Goal: Task Accomplishment & Management: Manage account settings

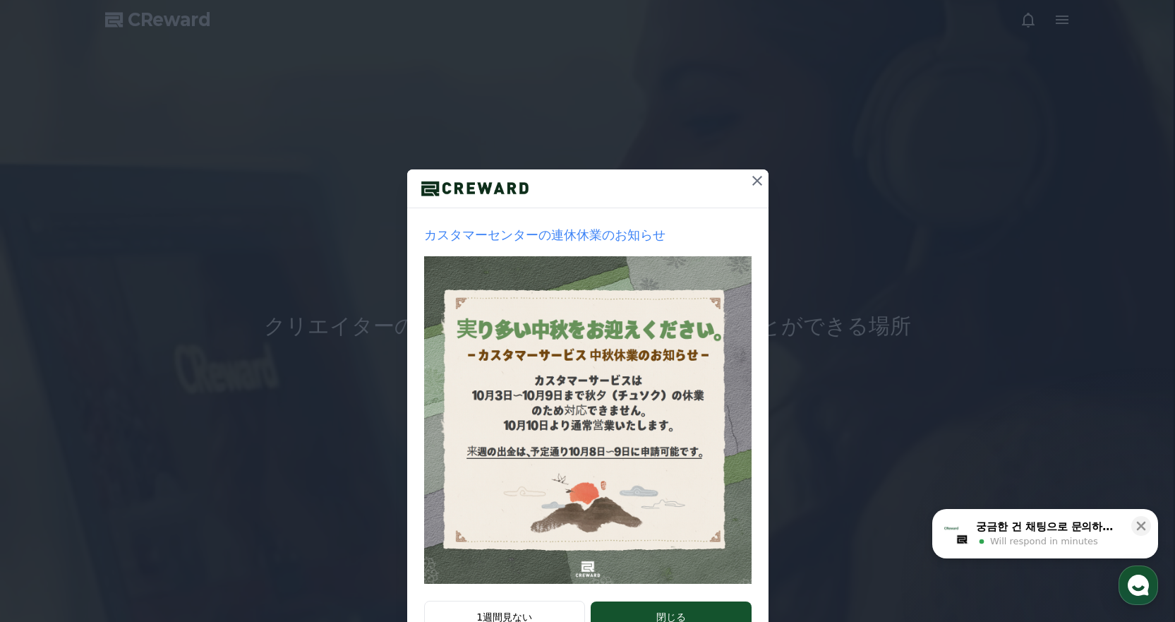
click at [755, 176] on icon at bounding box center [757, 181] width 10 height 10
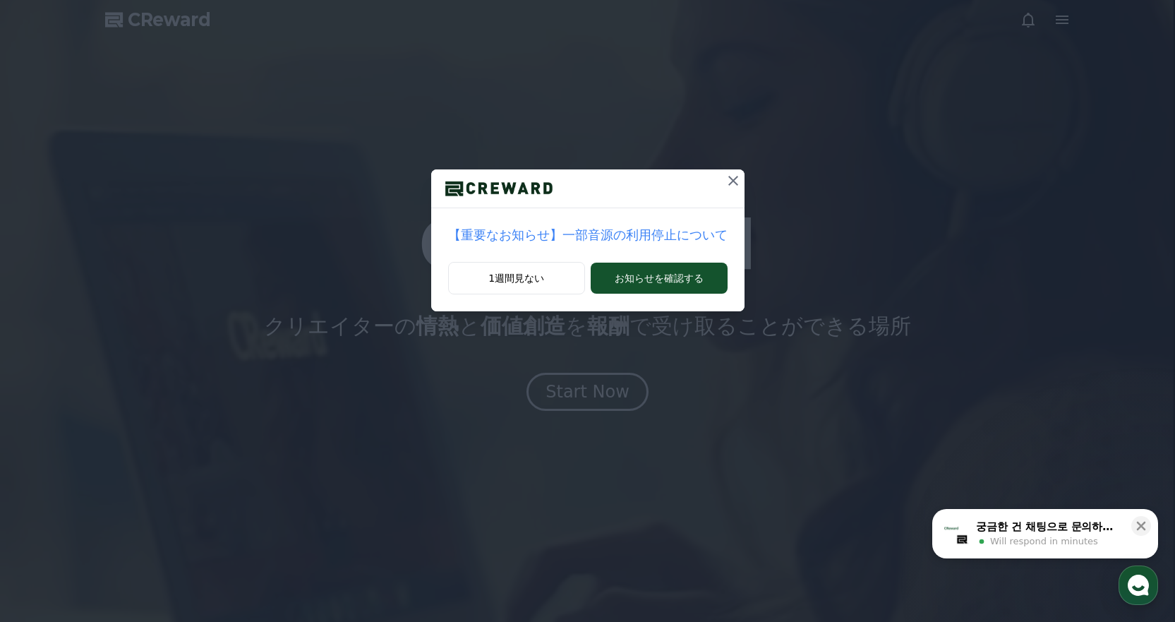
click at [725, 181] on icon at bounding box center [733, 180] width 17 height 17
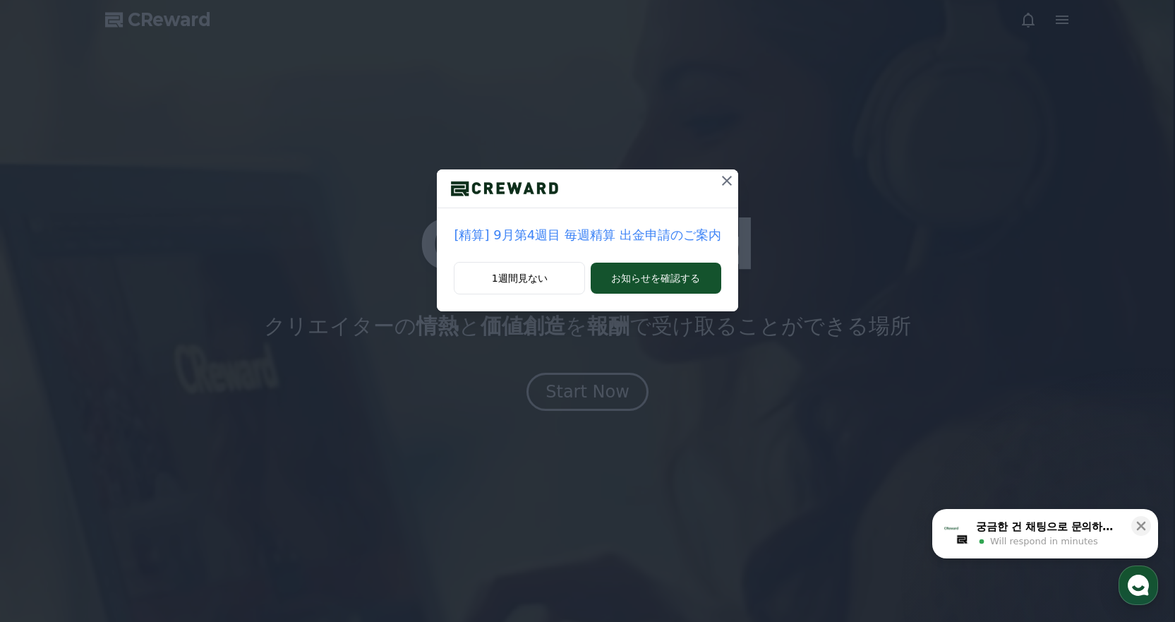
click at [719, 180] on icon at bounding box center [727, 180] width 17 height 17
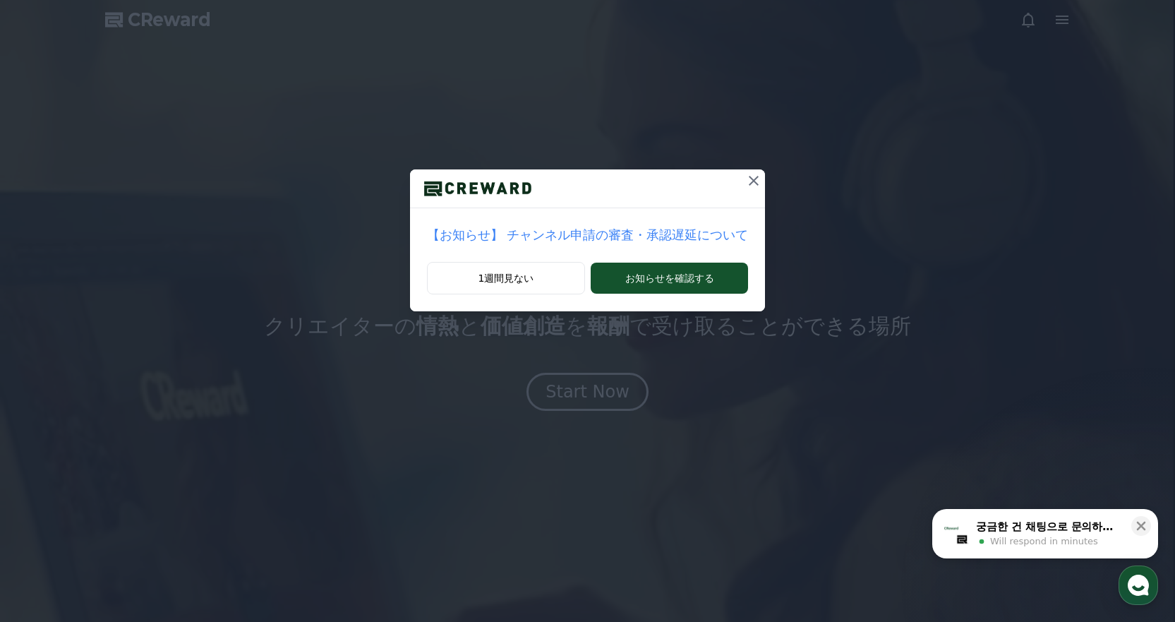
click at [745, 180] on icon at bounding box center [753, 180] width 17 height 17
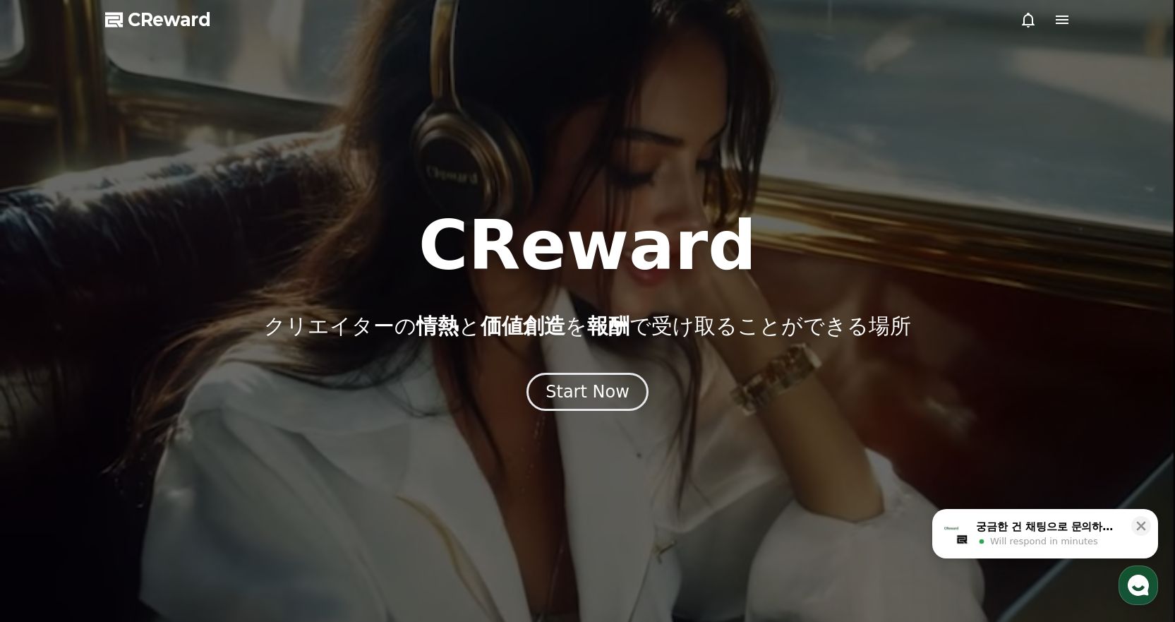
click at [1026, 19] on icon at bounding box center [1028, 19] width 17 height 17
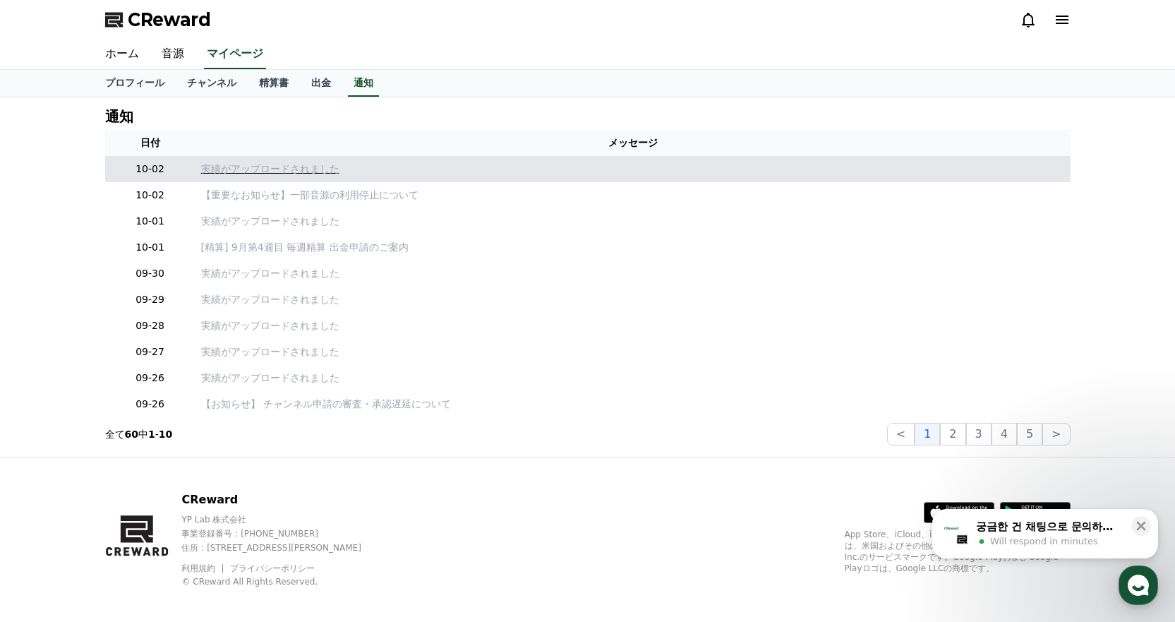
click at [246, 162] on p "実績がアップロードされました" at bounding box center [633, 169] width 864 height 15
